Goal: Task Accomplishment & Management: Use online tool/utility

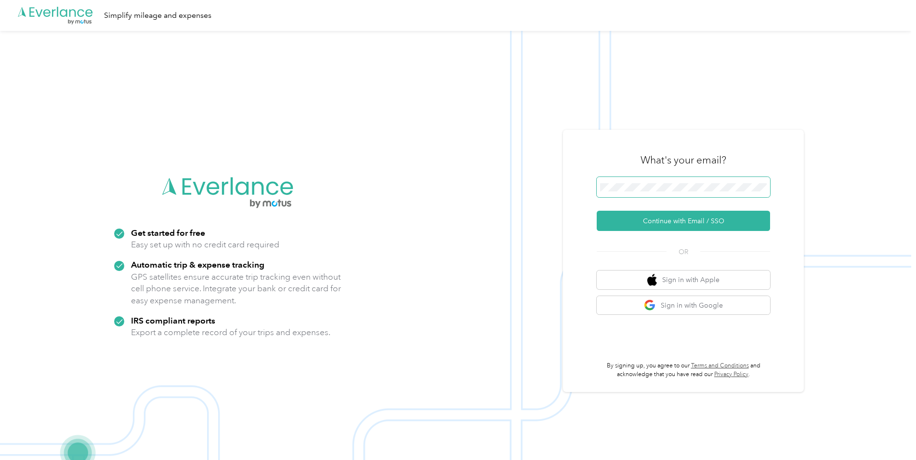
click at [605, 182] on span at bounding box center [683, 187] width 173 height 20
click at [662, 218] on button "Continue with Email / SSO" at bounding box center [683, 220] width 173 height 20
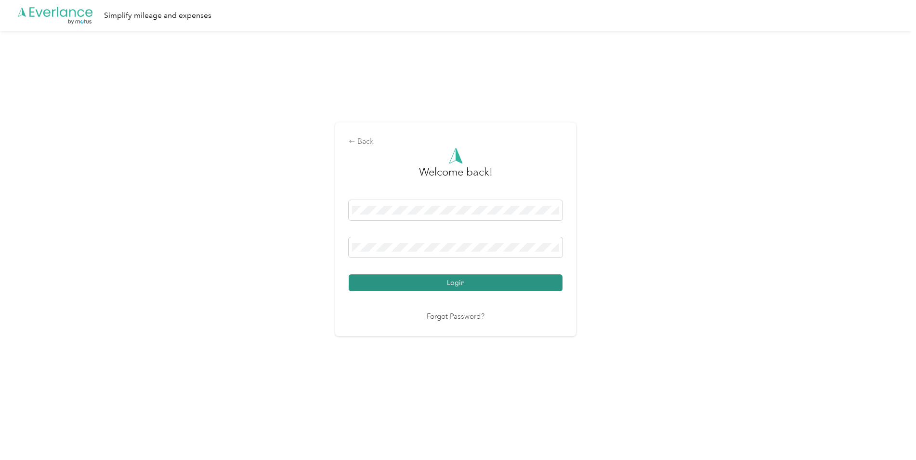
click at [459, 283] on button "Login" at bounding box center [456, 282] width 214 height 17
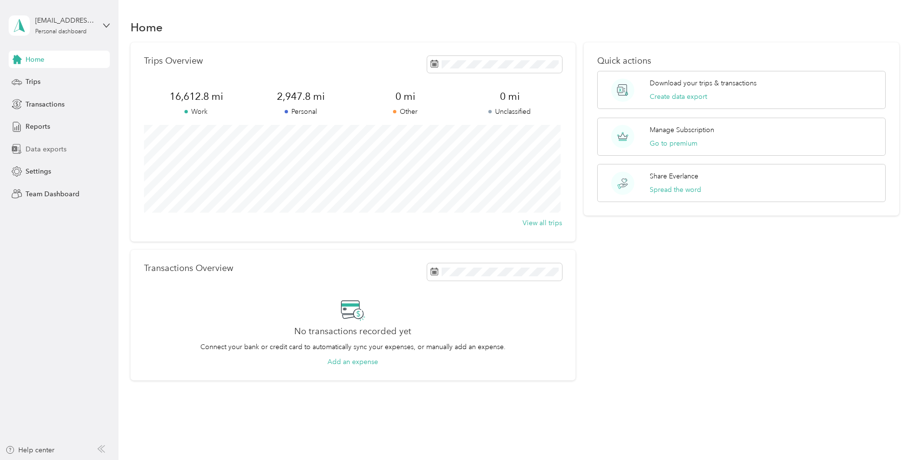
click at [38, 148] on span "Data exports" at bounding box center [46, 149] width 41 height 10
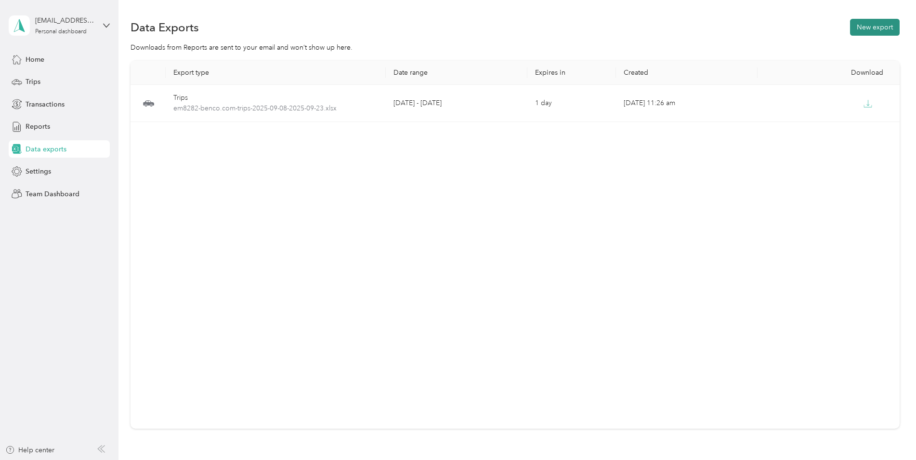
click at [861, 24] on button "New export" at bounding box center [875, 27] width 50 height 17
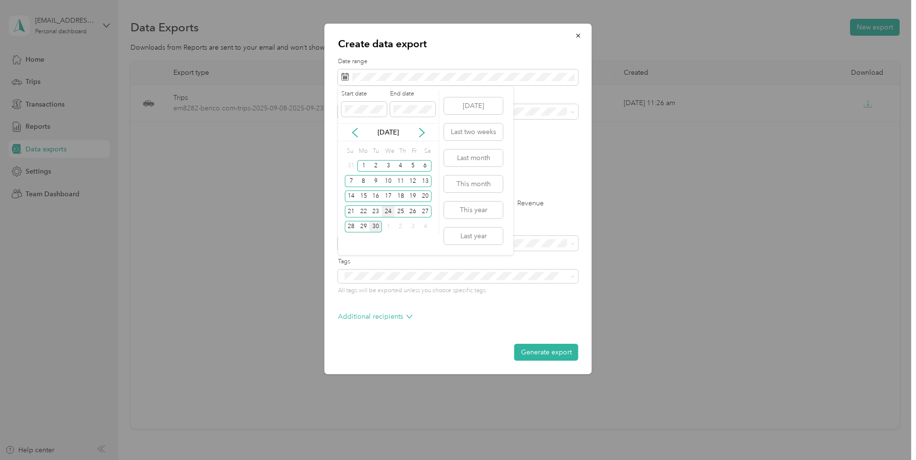
click at [387, 212] on div "24" at bounding box center [388, 211] width 13 height 12
click at [415, 210] on div "26" at bounding box center [413, 211] width 13 height 12
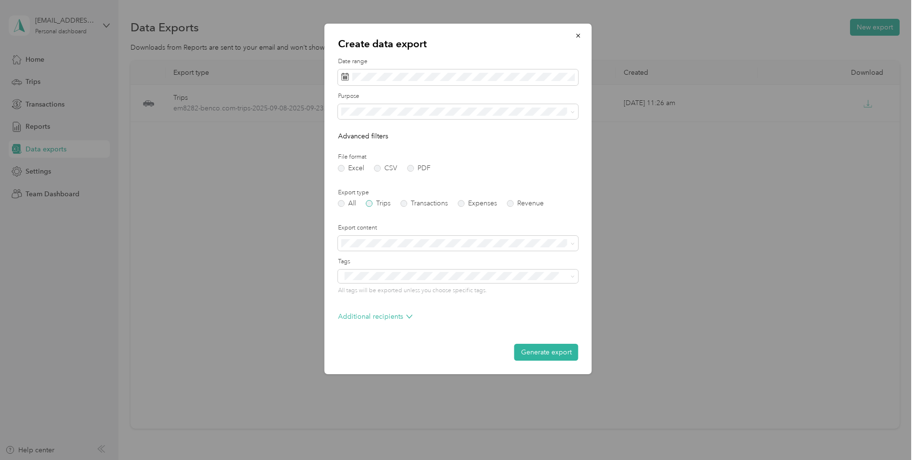
click at [369, 201] on label "Trips" at bounding box center [378, 203] width 25 height 7
click at [364, 143] on div "Work" at bounding box center [458, 141] width 227 height 10
click at [537, 351] on button "Generate export" at bounding box center [546, 351] width 64 height 17
